Goal: Obtain resource: Download file/media

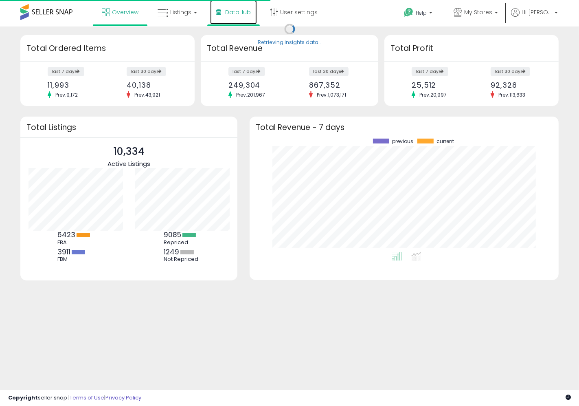
click at [230, 19] on link "DataHub" at bounding box center [233, 12] width 47 height 24
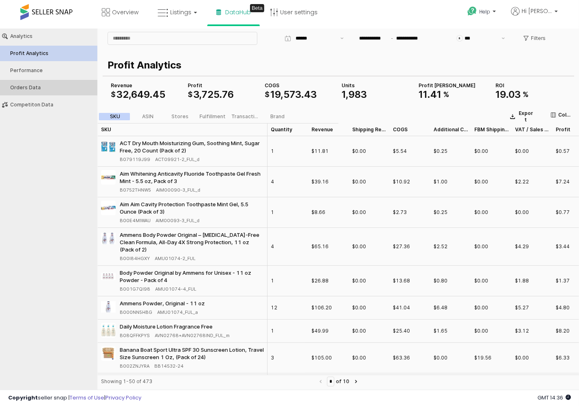
click at [60, 86] on div "Orders Data" at bounding box center [52, 87] width 85 height 6
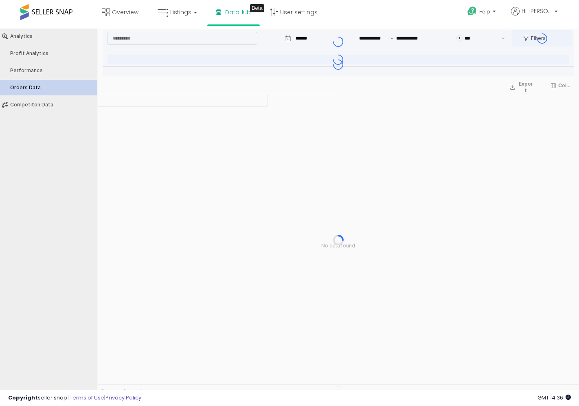
type input "***"
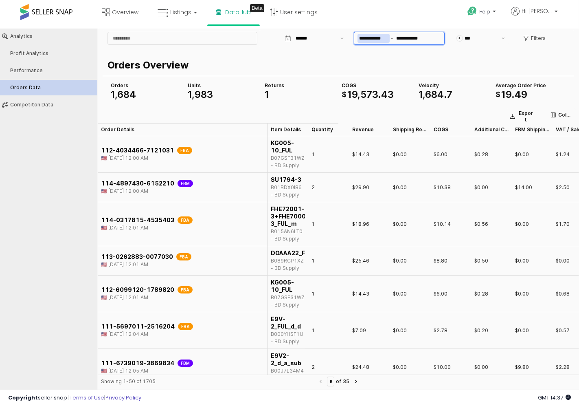
click at [391, 38] on span "App Frame" at bounding box center [392, 37] width 5 height 9
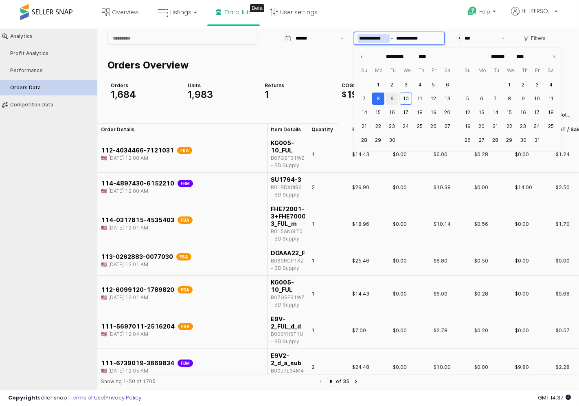
click at [393, 99] on button "9" at bounding box center [392, 98] width 12 height 12
type input "**********"
click at [408, 98] on button "10" at bounding box center [406, 98] width 12 height 12
click at [393, 98] on button "9" at bounding box center [392, 98] width 12 height 12
type input "**********"
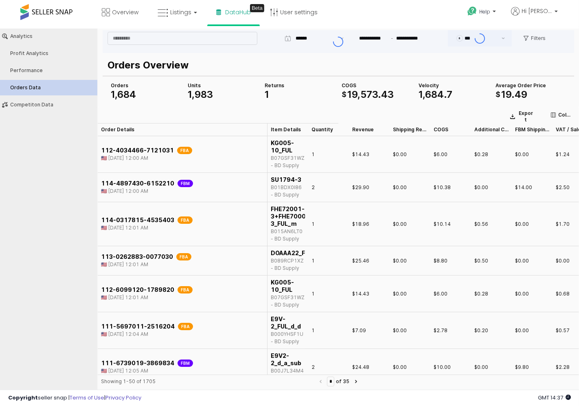
click at [336, 62] on p "Orders Overview" at bounding box center [337, 64] width 459 height 15
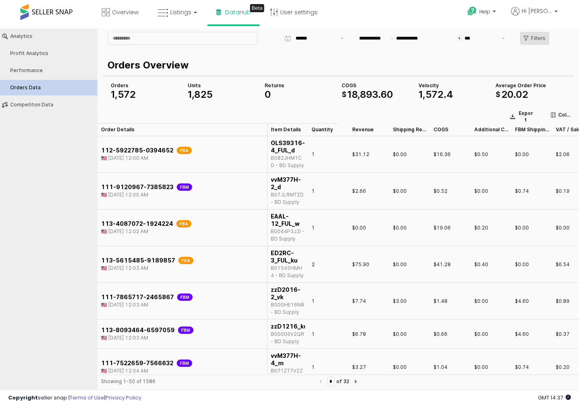
click at [528, 40] on icon "App Frame" at bounding box center [526, 37] width 5 height 5
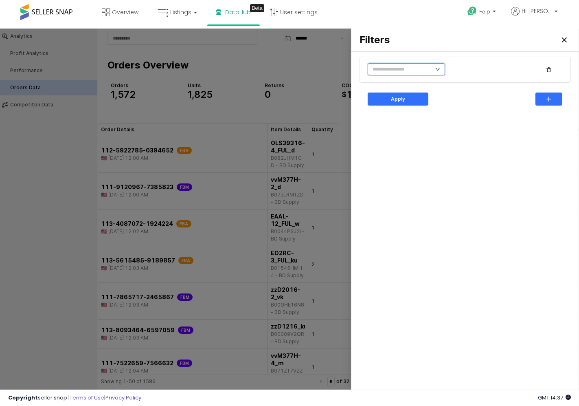
click at [441, 66] on input "text" at bounding box center [406, 69] width 77 height 12
click at [387, 94] on li "Marketplace" at bounding box center [397, 93] width 59 height 13
click at [465, 72] on input "text" at bounding box center [487, 69] width 60 height 8
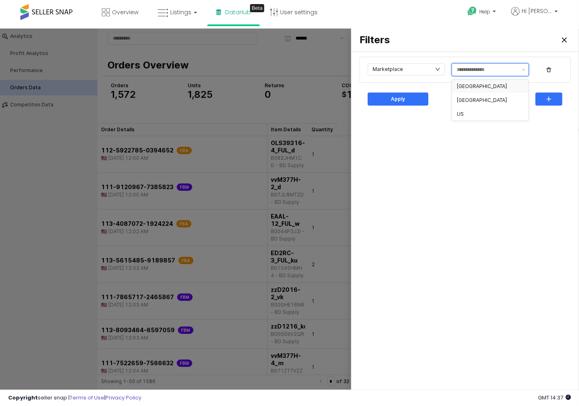
click at [467, 86] on div "[GEOGRAPHIC_DATA]" at bounding box center [488, 86] width 62 height 7
click at [470, 99] on div "[GEOGRAPHIC_DATA]" at bounding box center [488, 100] width 62 height 7
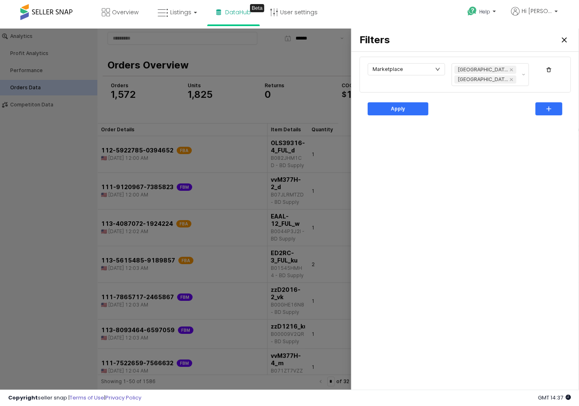
click at [401, 141] on div "Marketplace [GEOGRAPHIC_DATA] [GEOGRAPHIC_DATA] Apply" at bounding box center [465, 222] width 218 height 334
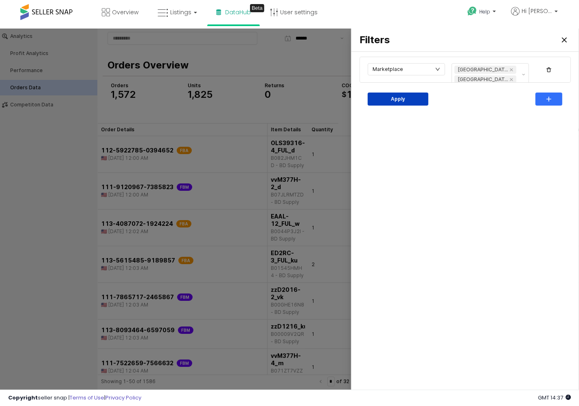
click at [391, 98] on div "Apply" at bounding box center [397, 98] width 53 height 12
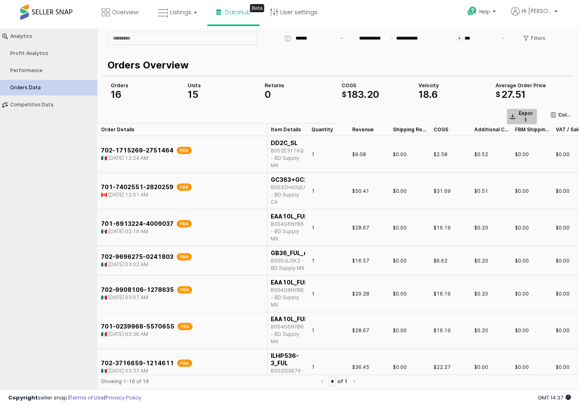
click at [521, 117] on p "Export" at bounding box center [526, 116] width 16 height 13
